Goal: Task Accomplishment & Management: Manage account settings

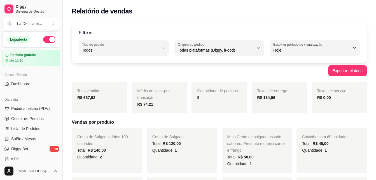
select select "ALL"
select select "0"
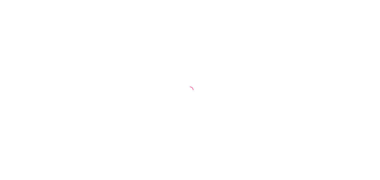
select select "ALL"
select select "0"
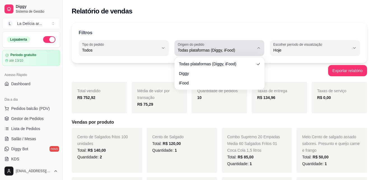
click at [244, 50] on span "Todas plataformas (Diggy, iFood)" at bounding box center [216, 50] width 77 height 6
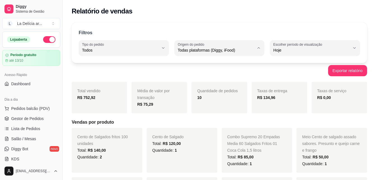
click at [212, 74] on span "Diggy" at bounding box center [216, 72] width 72 height 5
type input "DIGGY"
select select "DIGGY"
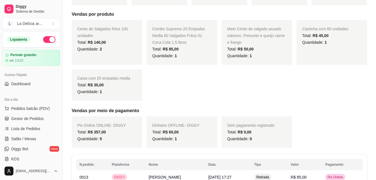
scroll to position [67, 0]
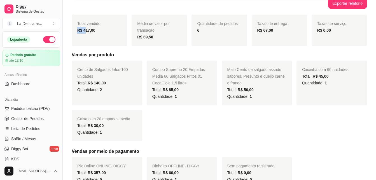
drag, startPoint x: 101, startPoint y: 27, endPoint x: 86, endPoint y: 30, distance: 15.7
click at [86, 30] on div "Total vendido R$ 417,00" at bounding box center [99, 30] width 55 height 31
click at [122, 44] on div "Total vendido R$ 417,00" at bounding box center [99, 30] width 55 height 31
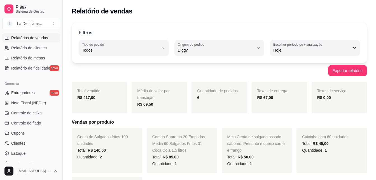
scroll to position [196, 0]
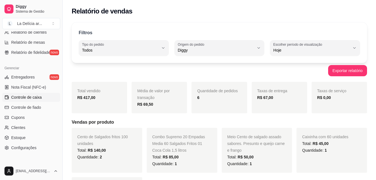
click at [36, 96] on span "Controle de caixa" at bounding box center [26, 97] width 30 height 6
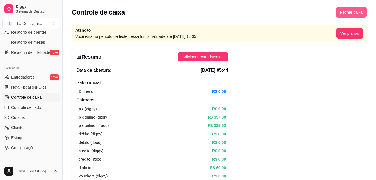
click at [345, 14] on button "Fechar caixa" at bounding box center [350, 12] width 31 height 11
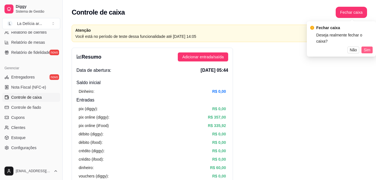
click at [367, 47] on span "Sim" at bounding box center [366, 50] width 7 height 6
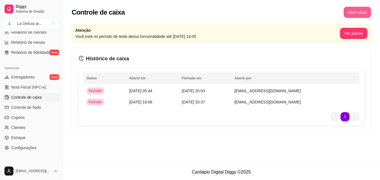
drag, startPoint x: 354, startPoint y: 14, endPoint x: 186, endPoint y: 8, distance: 168.2
click at [186, 8] on div "Controle de caixa Abrir caixa" at bounding box center [221, 12] width 299 height 11
click at [199, 100] on span "[DATE] 20:37" at bounding box center [193, 102] width 23 height 4
click at [218, 92] on td "[DATE] 20:03" at bounding box center [204, 90] width 53 height 11
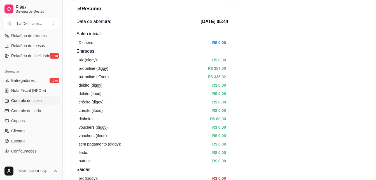
scroll to position [196, 0]
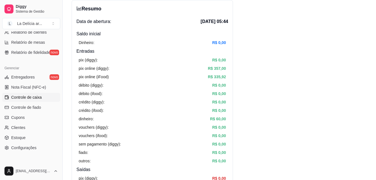
click at [36, 96] on span "Controle de caixa" at bounding box center [26, 97] width 30 height 6
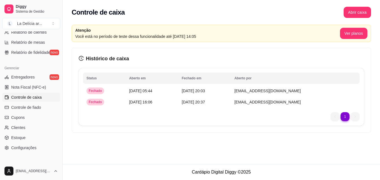
click at [118, 59] on h3 "Histórico de caixa" at bounding box center [221, 59] width 285 height 8
click at [96, 38] on article "Você está no período de teste dessa funcionalidade até [DATE] 14:05" at bounding box center [207, 36] width 265 height 6
click at [241, 149] on div "Controle de caixa Abrir caixa Atenção Você está no período de teste dessa funci…" at bounding box center [221, 82] width 317 height 164
click at [156, 56] on h3 "Histórico de caixa" at bounding box center [221, 59] width 285 height 8
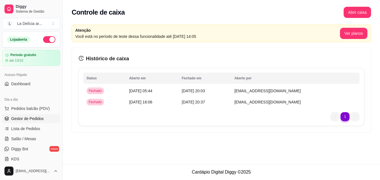
click at [28, 122] on link "Gestor de Pedidos" at bounding box center [31, 118] width 58 height 9
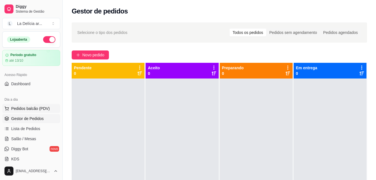
click at [23, 109] on span "Pedidos balcão (PDV)" at bounding box center [30, 108] width 39 height 6
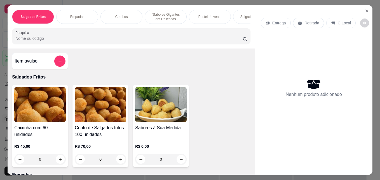
click at [218, 68] on div "Item avulso Salgados Fritos Caixinha com 60 unidades R$ 45,00 0 Cento de Salgad…" at bounding box center [131, 111] width 247 height 126
click at [366, 10] on icon "Close" at bounding box center [367, 11] width 2 height 2
